Goal: Find specific page/section: Find specific page/section

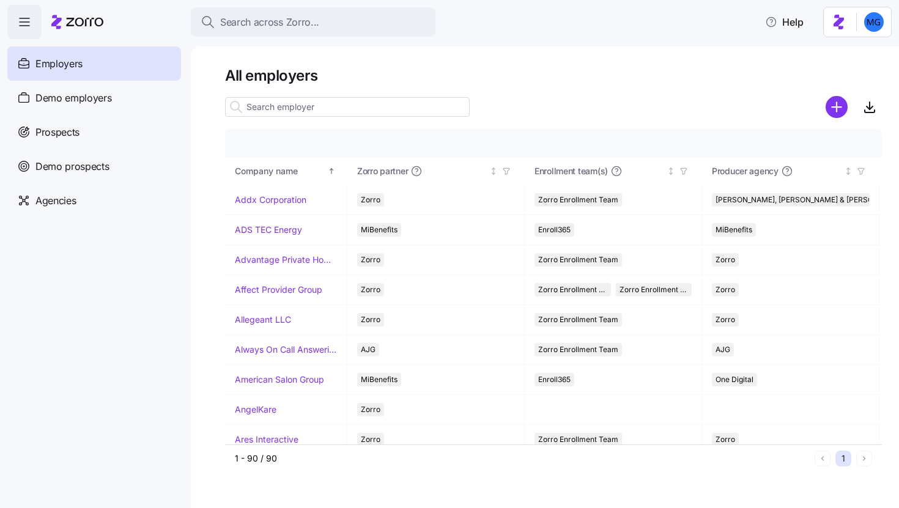
click at [327, 109] on input at bounding box center [347, 107] width 245 height 20
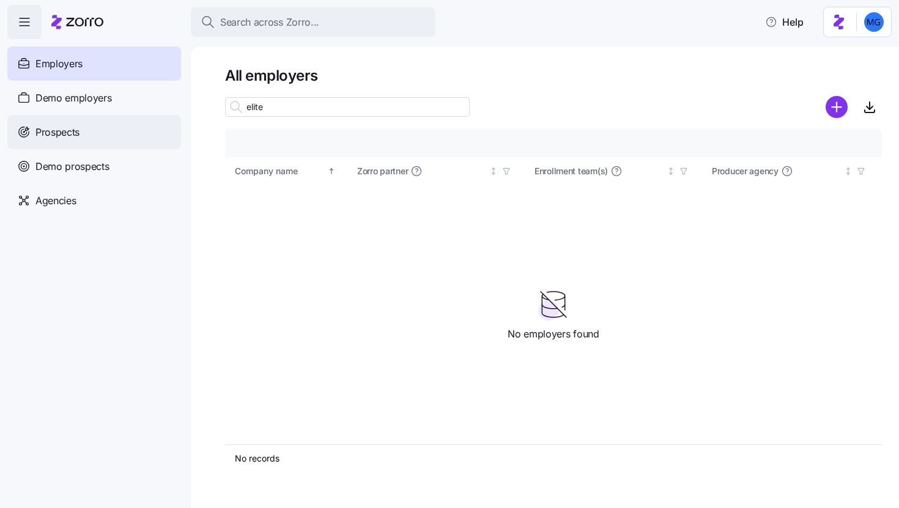
type input "elite"
click at [94, 134] on div "Prospects" at bounding box center [94, 132] width 174 height 34
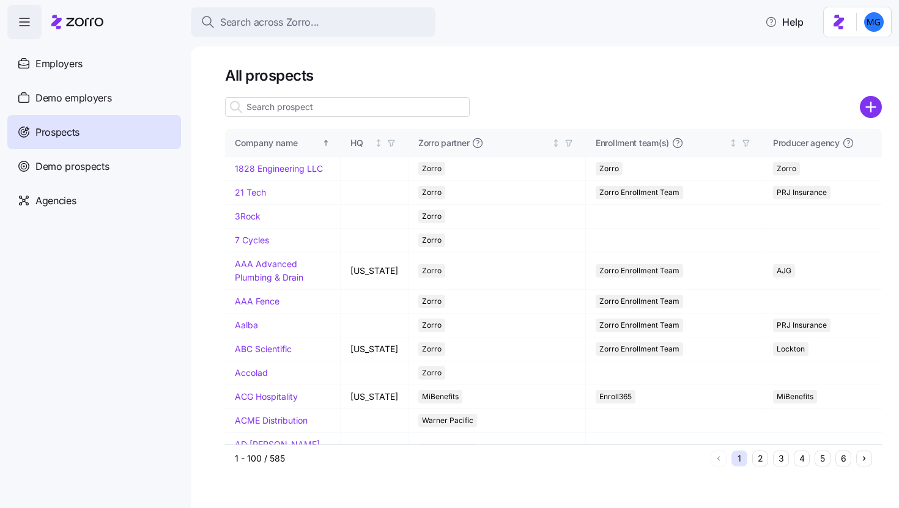
click at [309, 107] on input at bounding box center [347, 107] width 245 height 20
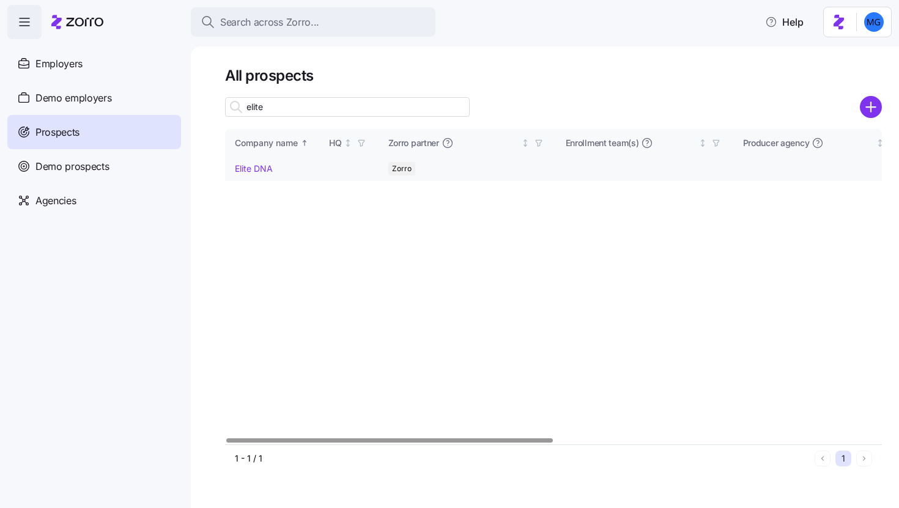
type input "elite"
click at [255, 165] on link "Elite DNA" at bounding box center [254, 168] width 38 height 10
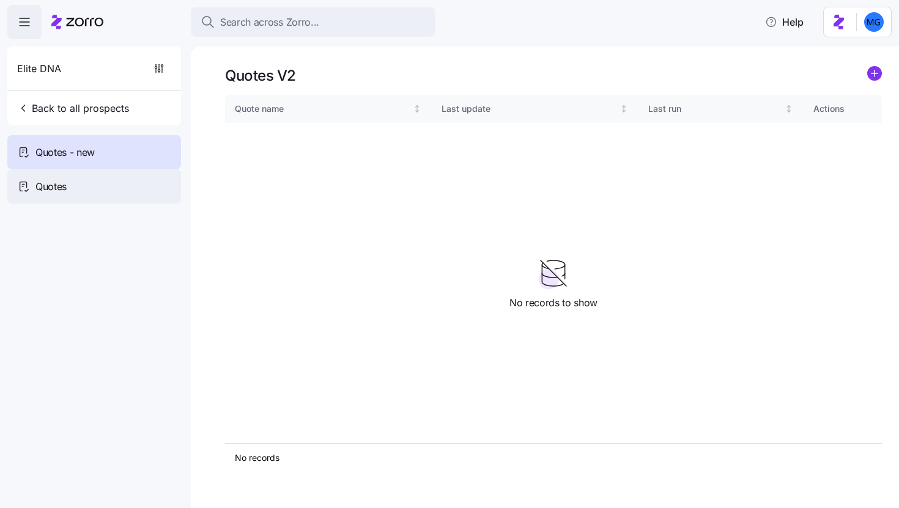
click at [97, 193] on div "Quotes" at bounding box center [94, 186] width 174 height 34
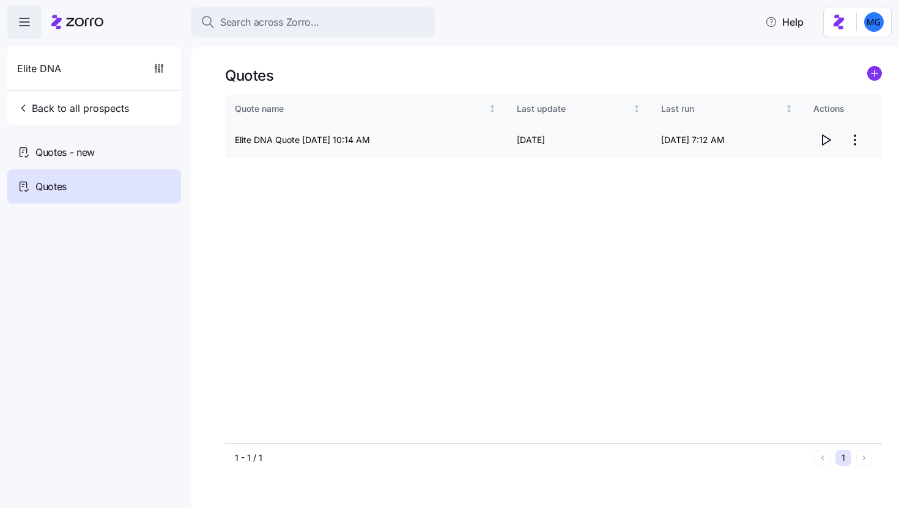
click at [829, 143] on icon "button" at bounding box center [825, 140] width 15 height 15
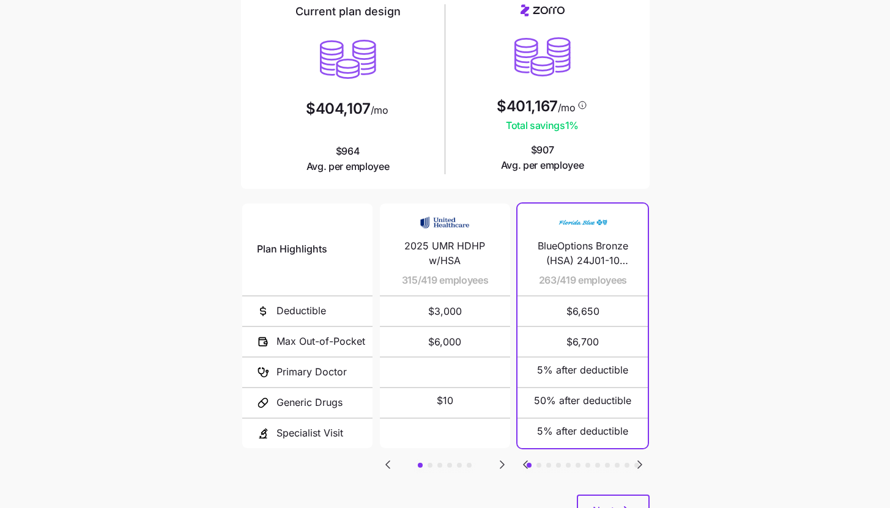
scroll to position [159, 0]
